Goal: Transaction & Acquisition: Register for event/course

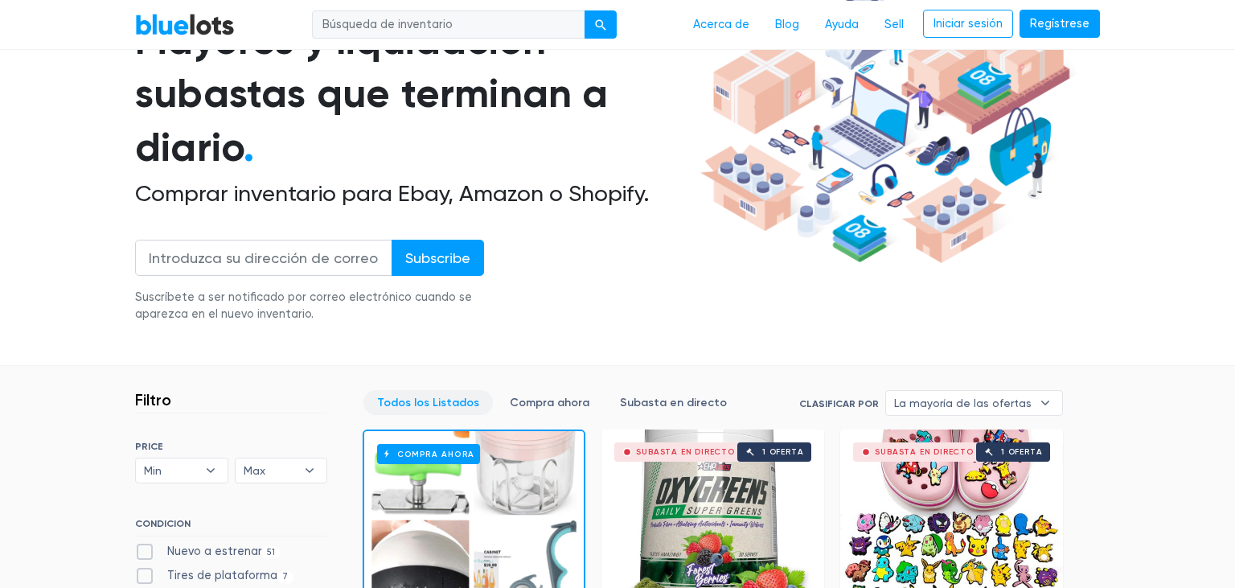
scroll to position [162, 0]
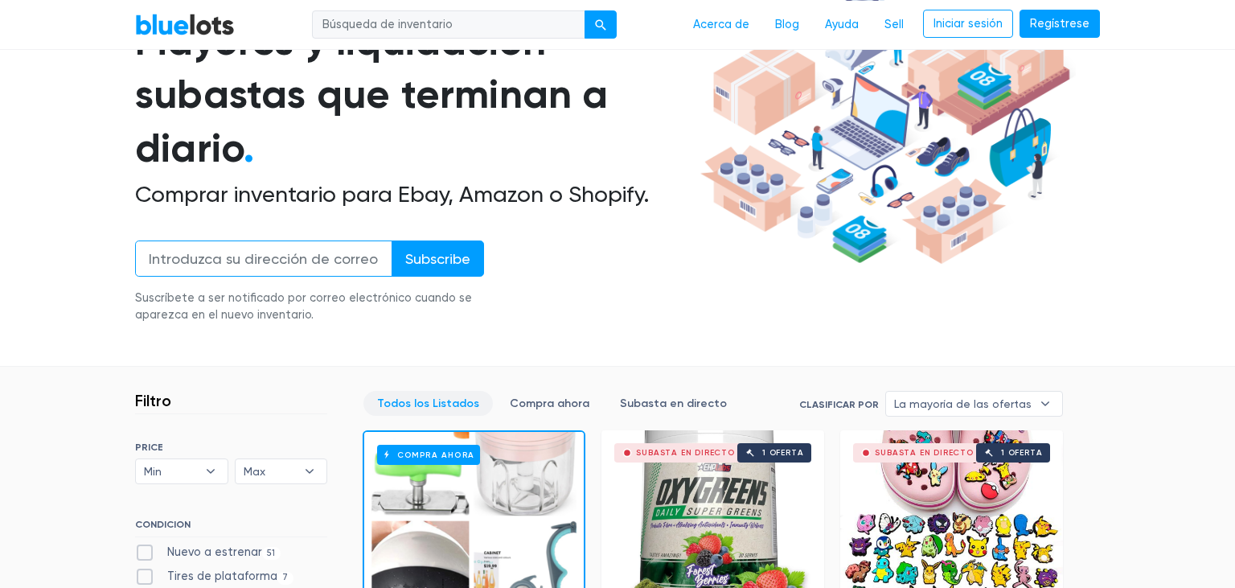
click at [301, 264] on input "email" at bounding box center [263, 258] width 257 height 36
type input "[EMAIL_ADDRESS][DOMAIN_NAME]"
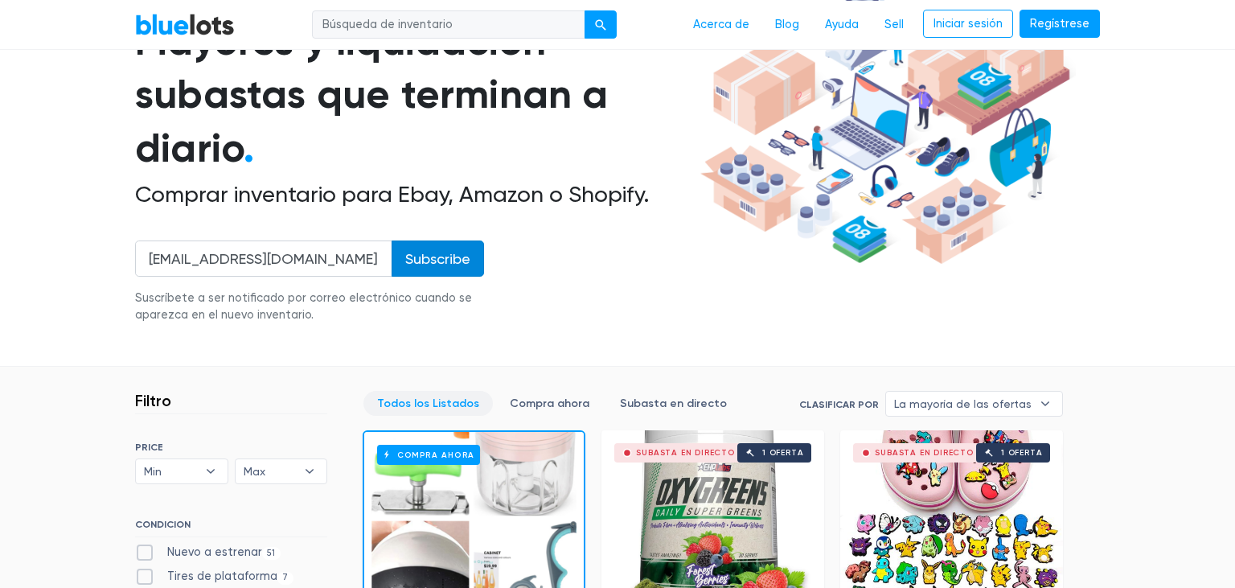
click at [438, 250] on input "Subscribe" at bounding box center [437, 258] width 92 height 36
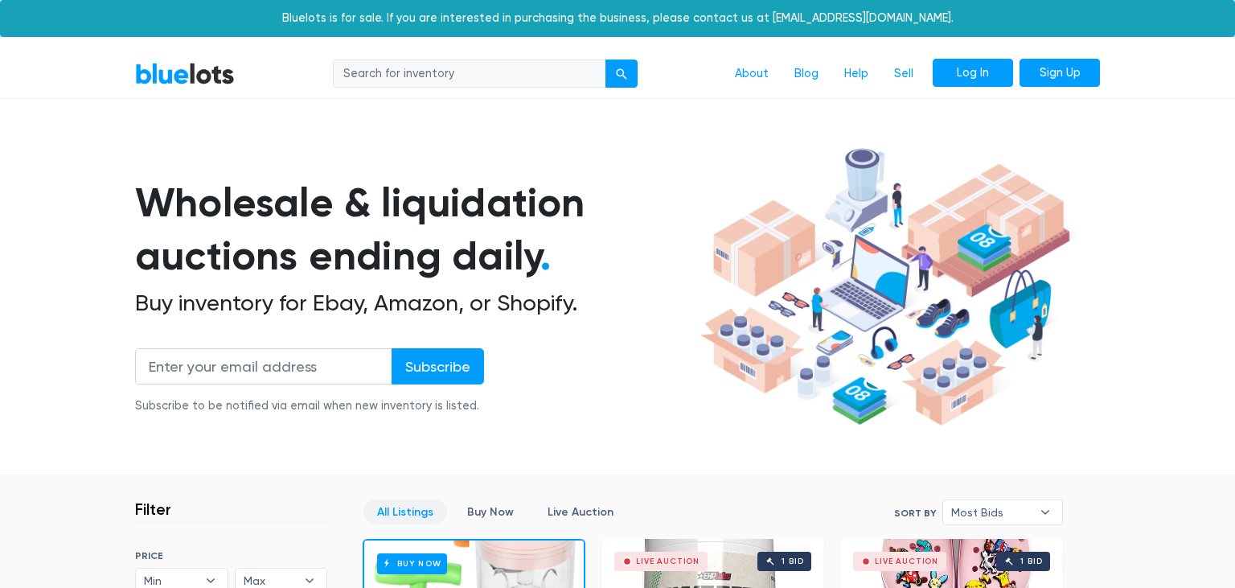
click at [989, 76] on link "Log In" at bounding box center [972, 73] width 80 height 29
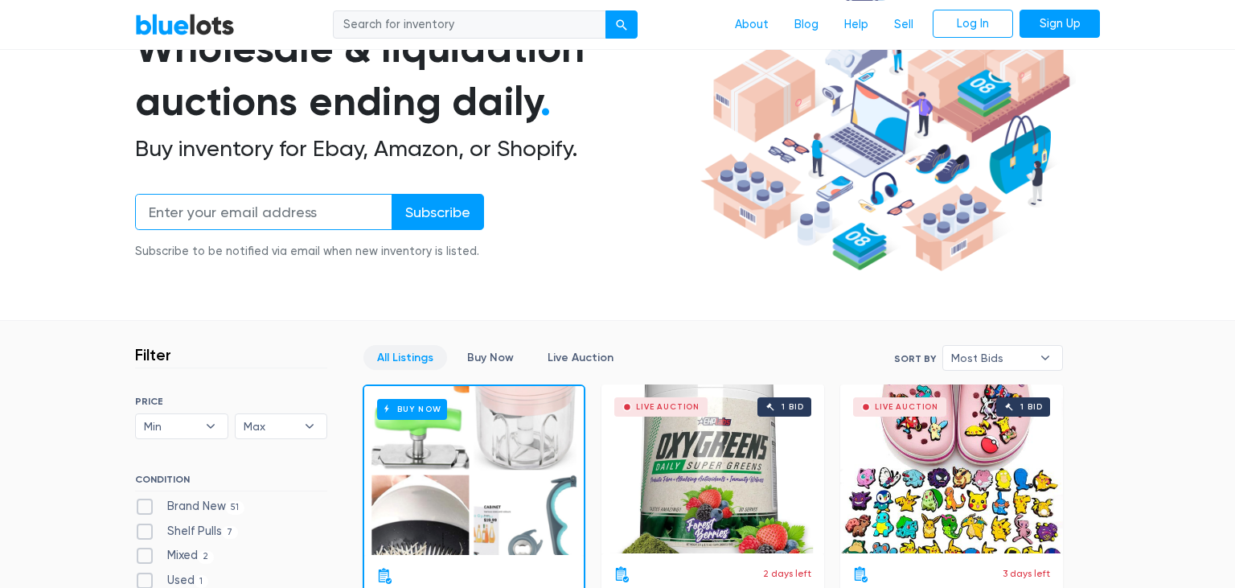
click at [301, 213] on input "email" at bounding box center [263, 212] width 257 height 36
type input "extrasparami0@gmail.com"
click at [450, 205] on input "Subscribe" at bounding box center [437, 212] width 92 height 36
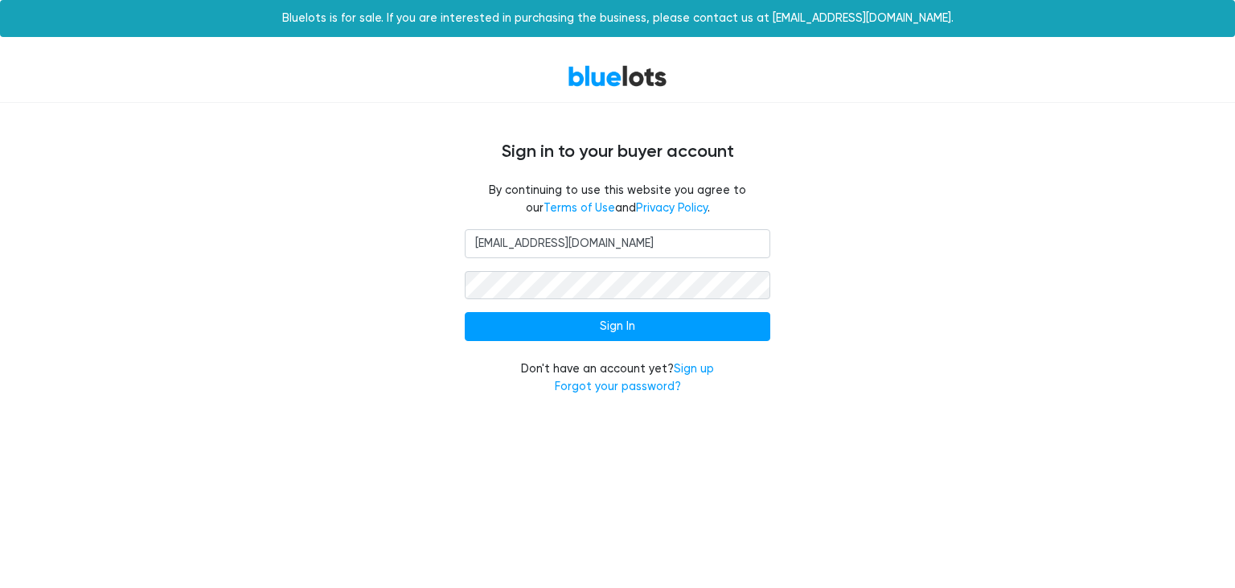
type input "extrasparami0@gmail.com"
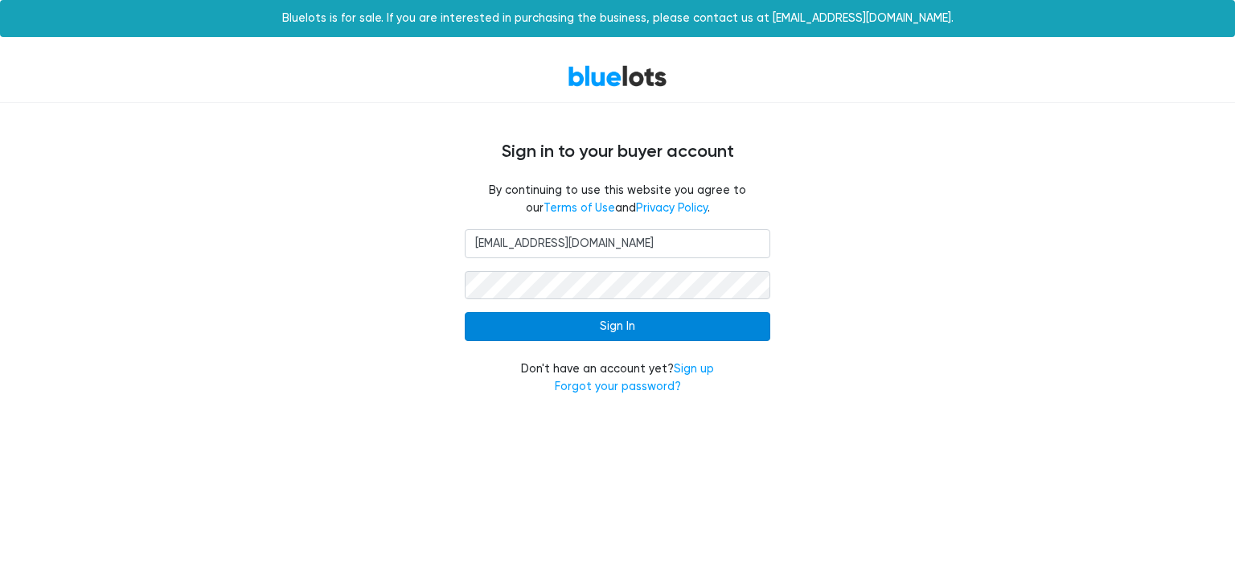
click at [616, 334] on input "Sign In" at bounding box center [617, 326] width 305 height 29
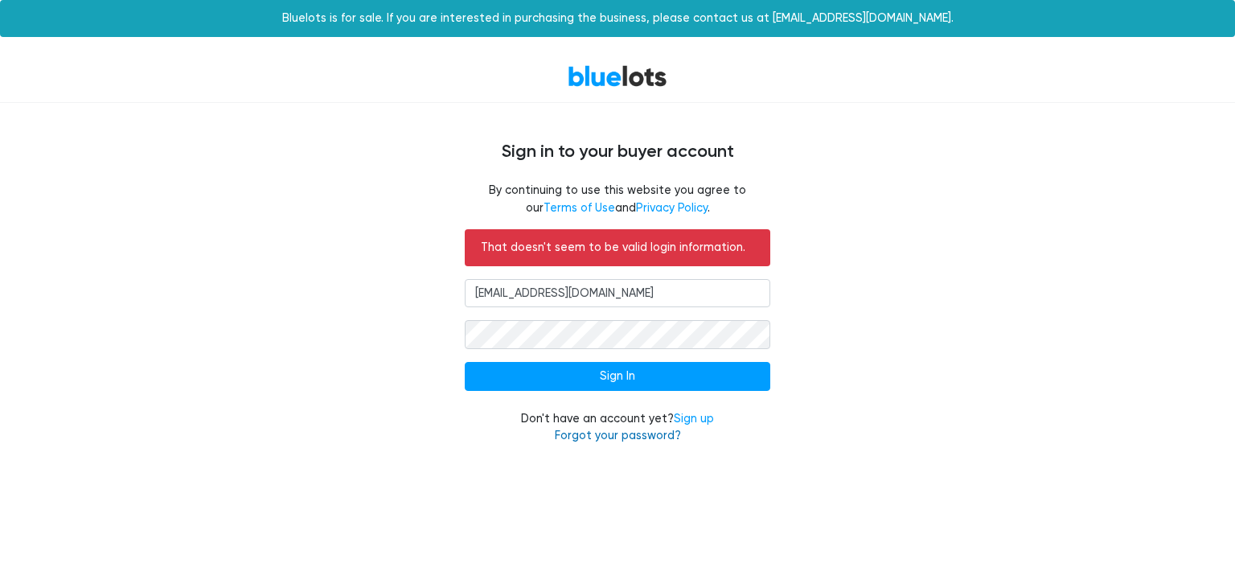
click at [613, 436] on link "Forgot your password?" at bounding box center [618, 435] width 126 height 14
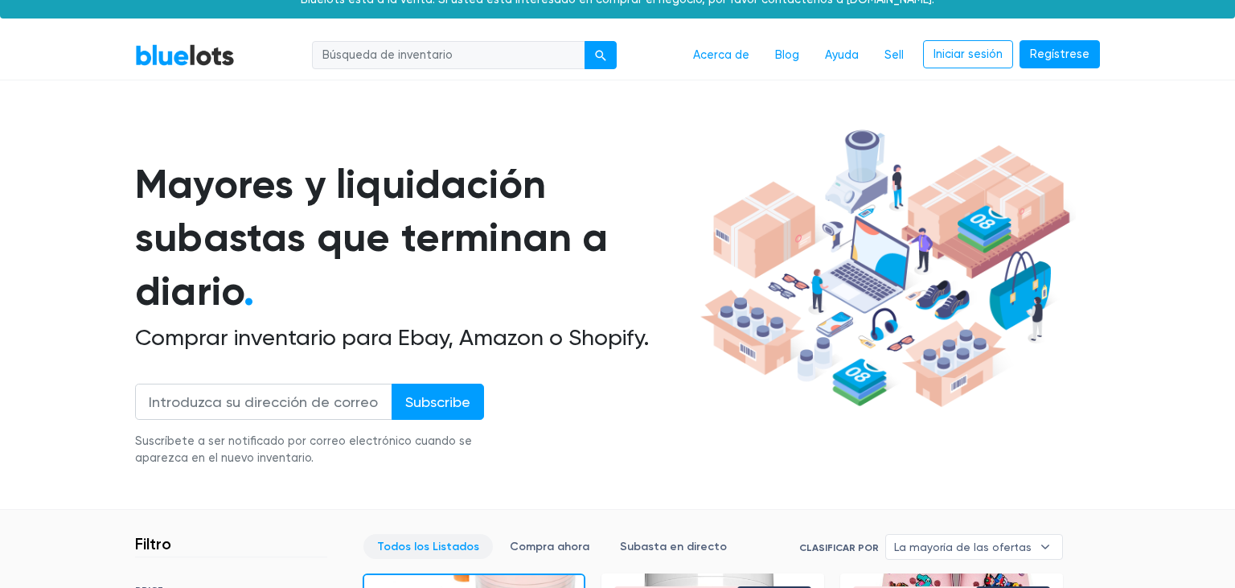
scroll to position [19, 0]
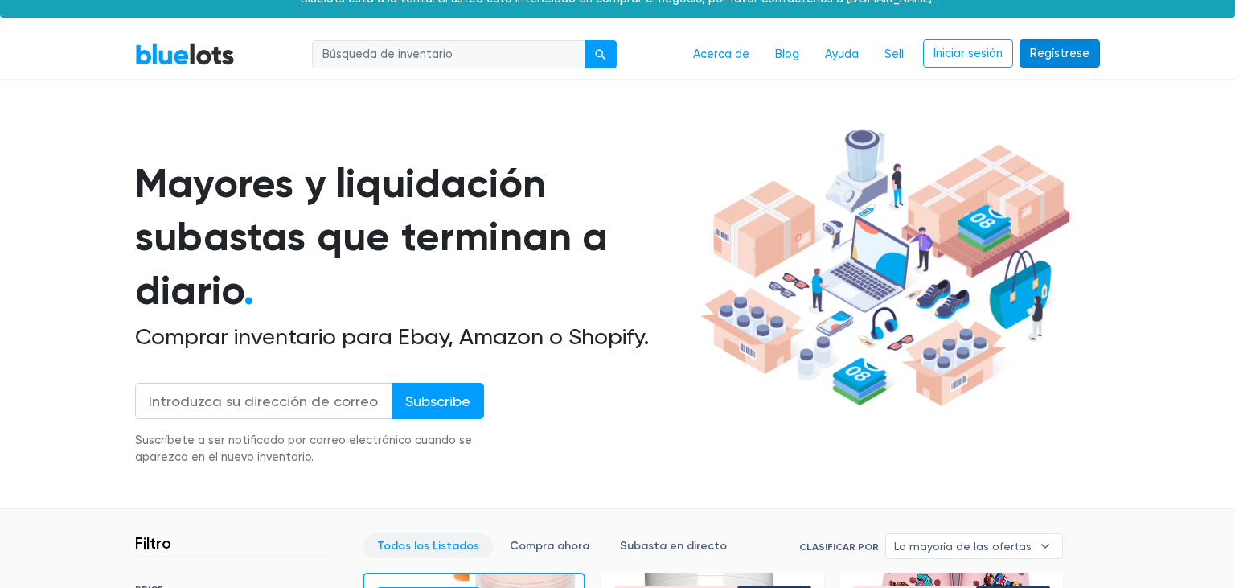
click at [1063, 58] on link "Regístrese" at bounding box center [1059, 53] width 80 height 29
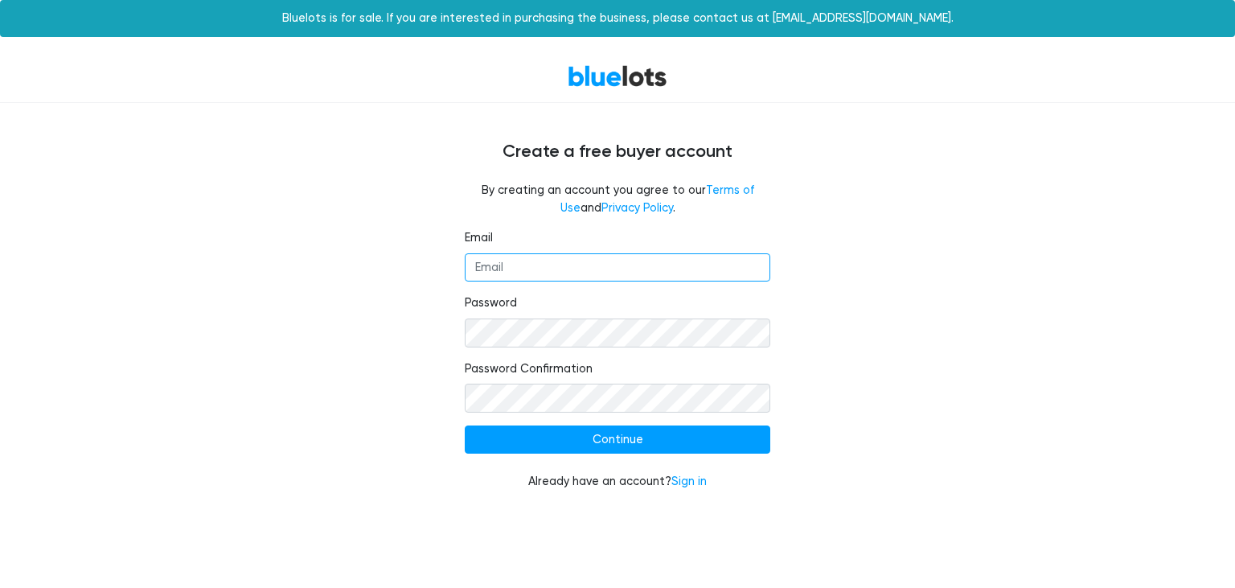
click at [592, 272] on input "Email" at bounding box center [617, 267] width 305 height 29
type input "[EMAIL_ADDRESS][DOMAIN_NAME]"
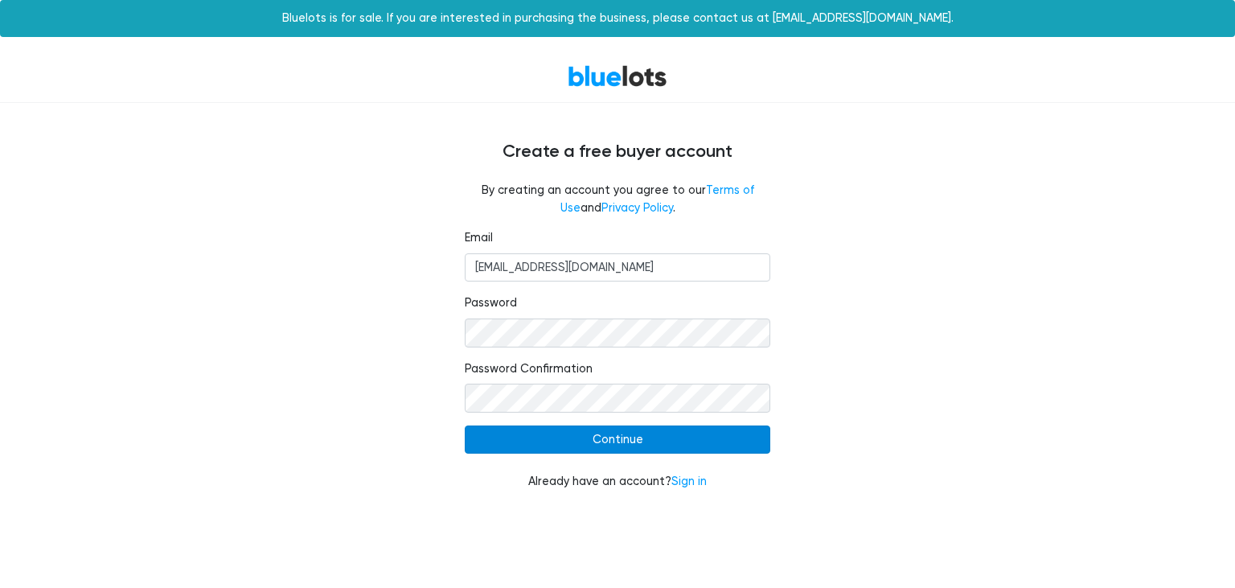
click at [635, 441] on input "Continue" at bounding box center [617, 439] width 305 height 29
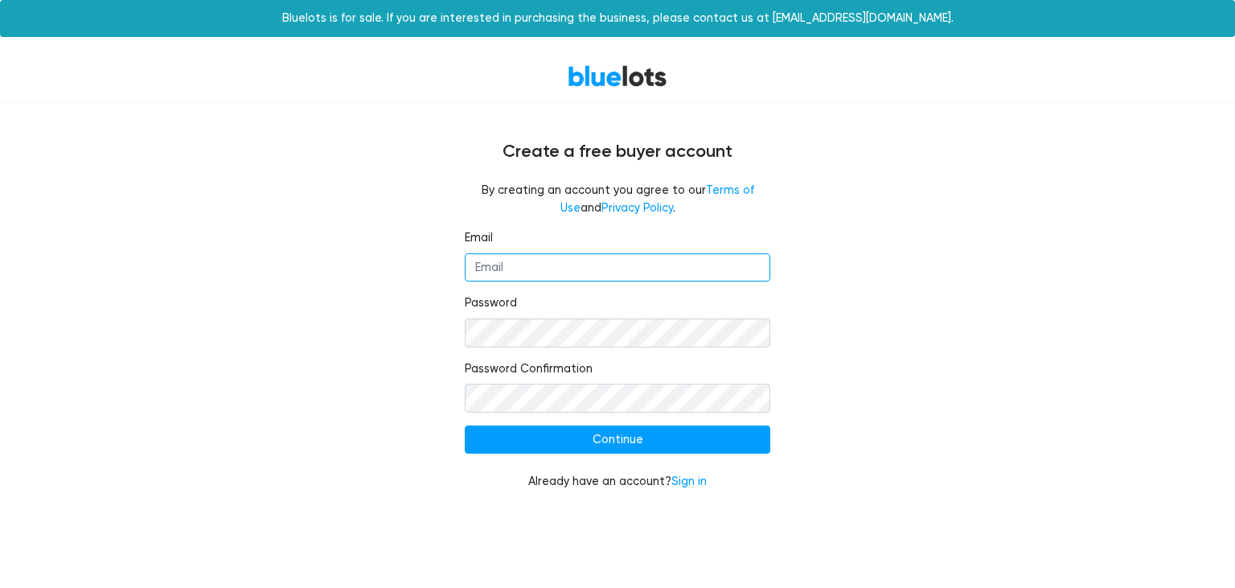
click at [612, 261] on input "Email" at bounding box center [617, 267] width 305 height 29
type input "[EMAIL_ADDRESS][DOMAIN_NAME]"
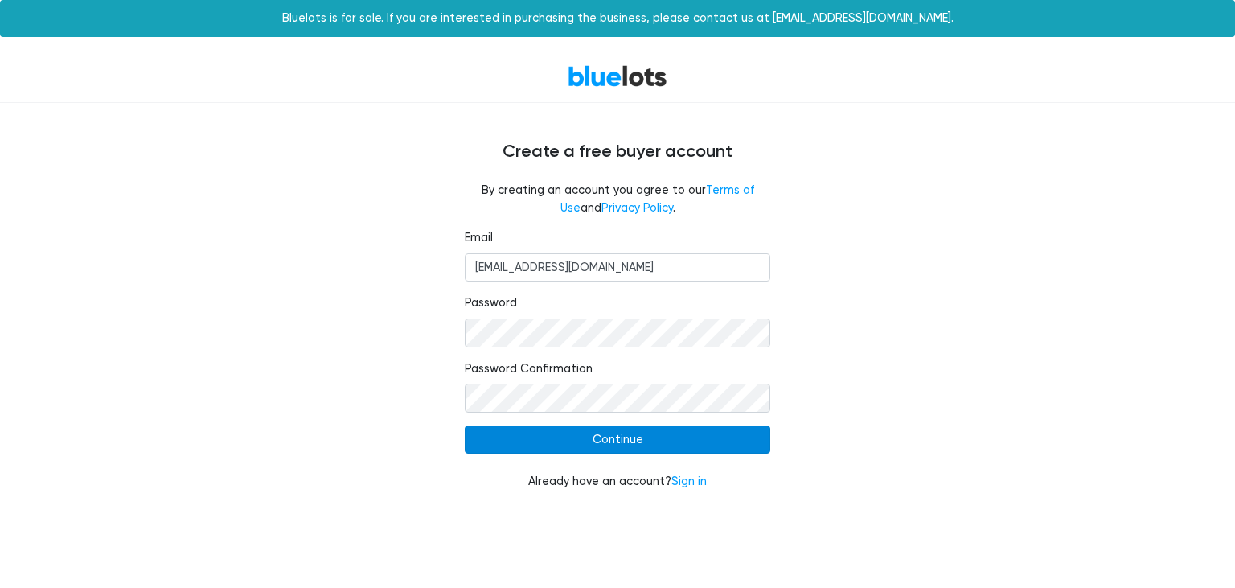
click at [683, 448] on input "Continue" at bounding box center [617, 439] width 305 height 29
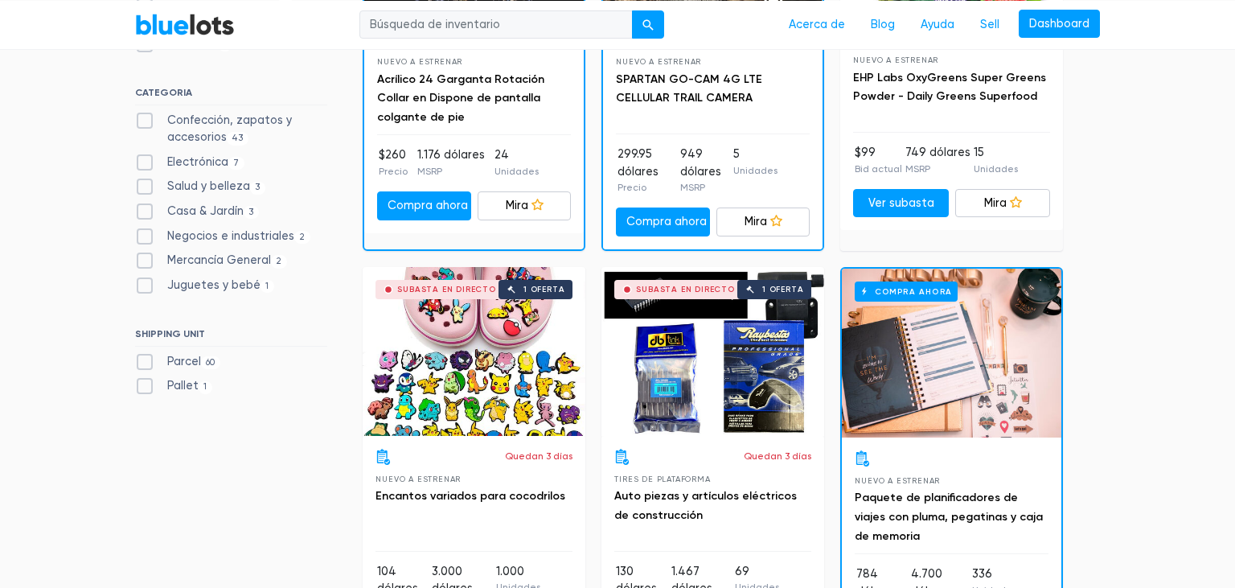
scroll to position [745, 0]
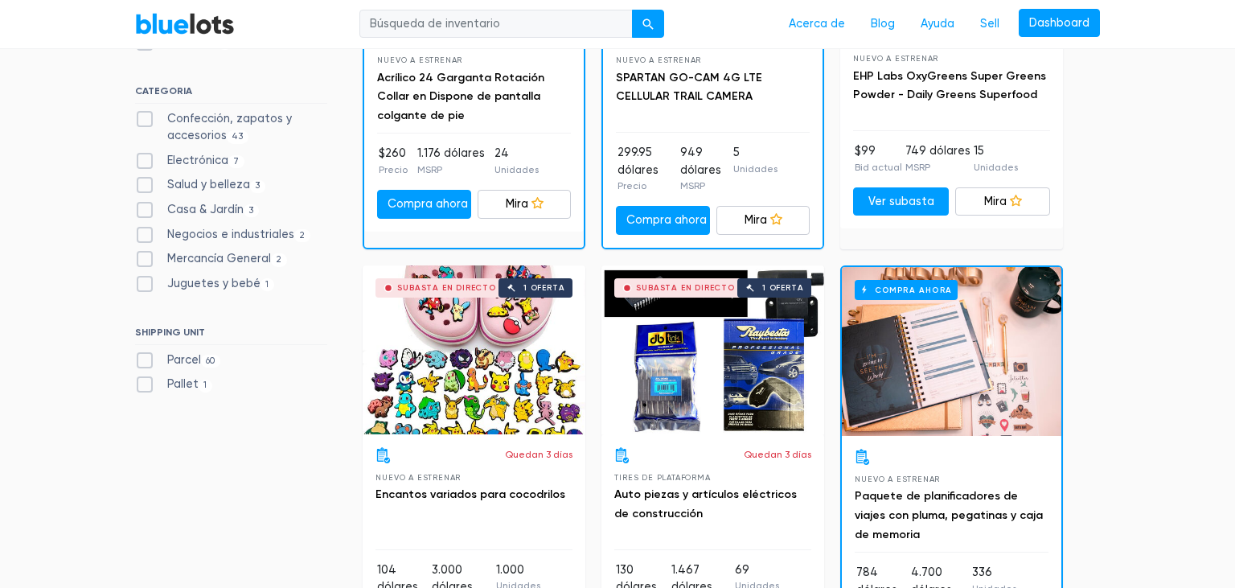
click at [186, 381] on label "Pallet 1" at bounding box center [173, 384] width 77 height 18
click at [145, 381] on input "Pallet 1" at bounding box center [140, 380] width 10 height 10
checkbox input "true"
